Goal: Find specific page/section: Find specific page/section

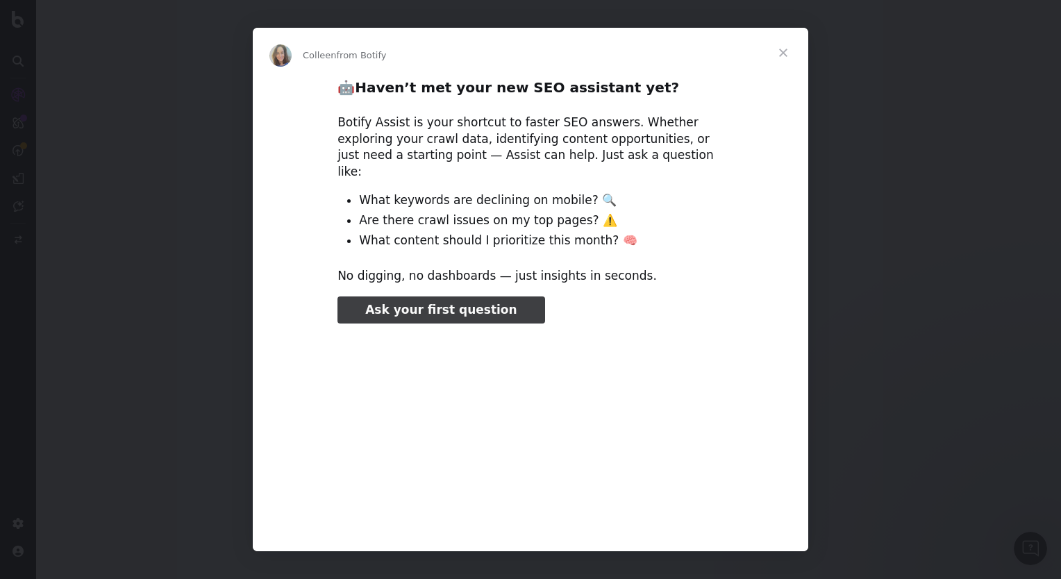
click at [782, 51] on span "Close" at bounding box center [783, 53] width 50 height 50
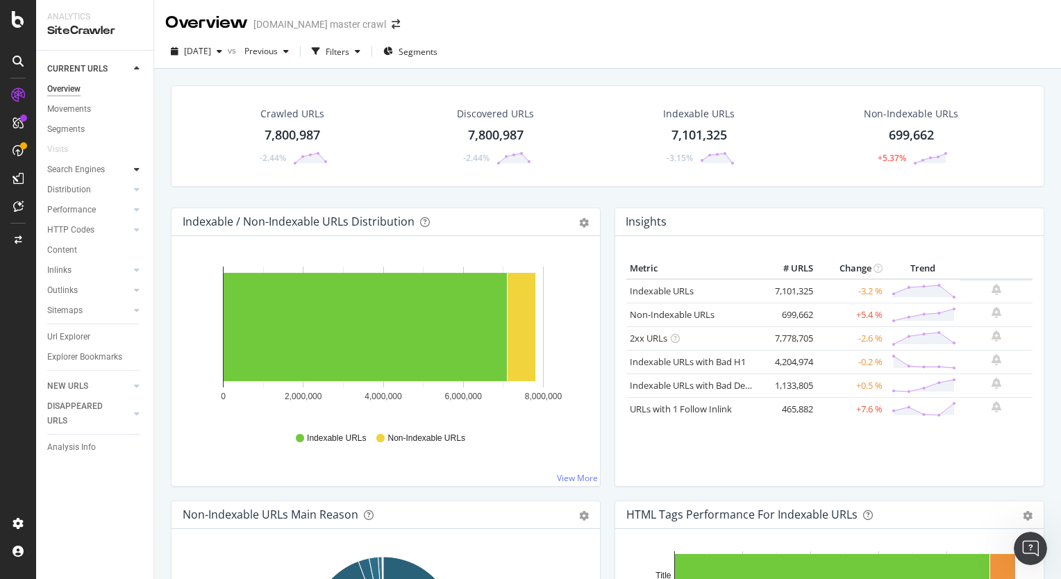
click at [133, 168] on div at bounding box center [137, 169] width 14 height 14
click at [135, 170] on icon at bounding box center [137, 169] width 6 height 8
click at [135, 214] on icon at bounding box center [137, 209] width 6 height 8
click at [135, 189] on icon at bounding box center [137, 189] width 6 height 8
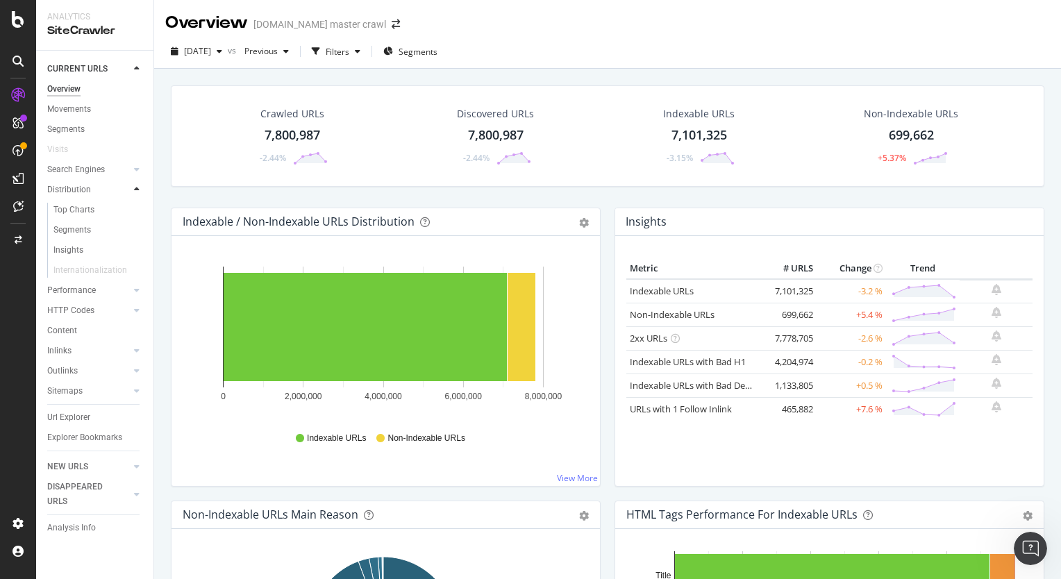
click at [135, 189] on icon at bounding box center [137, 189] width 6 height 8
click at [90, 169] on div "Search Engines" at bounding box center [76, 169] width 58 height 15
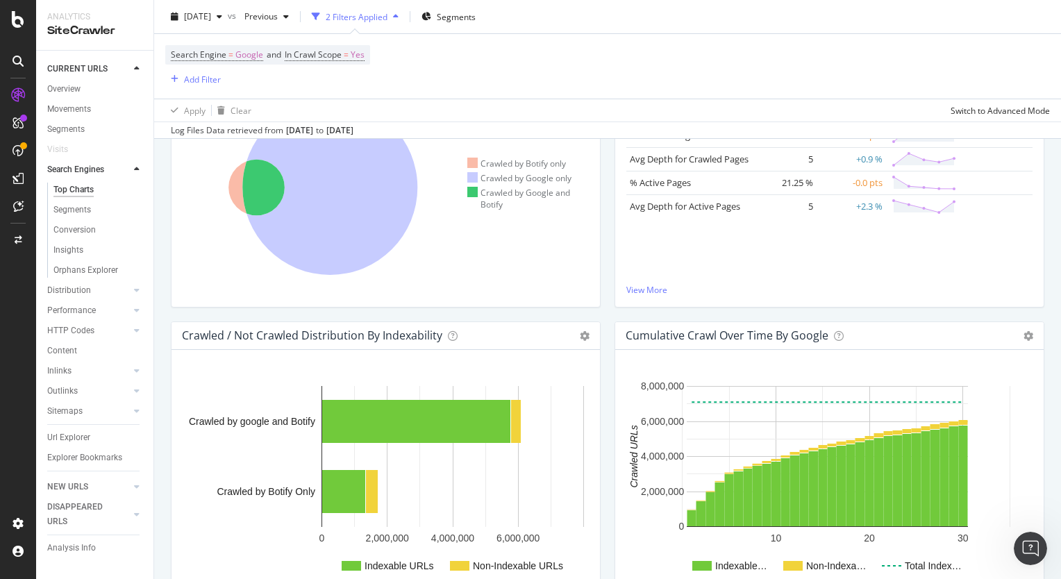
scroll to position [344, 0]
